Goal: Task Accomplishment & Management: Use online tool/utility

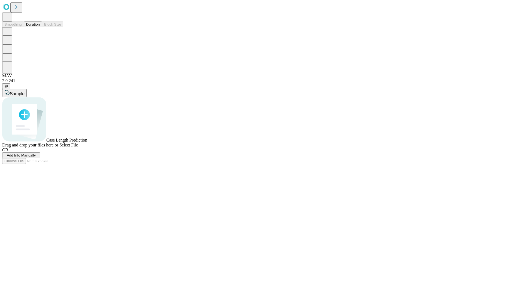
click at [40, 27] on button "Duration" at bounding box center [33, 25] width 18 height 6
click at [36, 158] on span "Add Info Manually" at bounding box center [21, 155] width 29 height 4
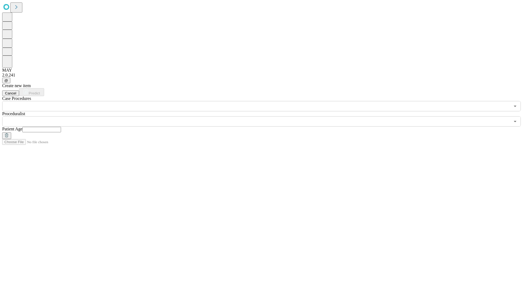
click at [61, 127] on input "text" at bounding box center [41, 129] width 39 height 5
type input "*"
click at [266, 116] on input "text" at bounding box center [256, 121] width 508 height 10
